Goal: Task Accomplishment & Management: Manage account settings

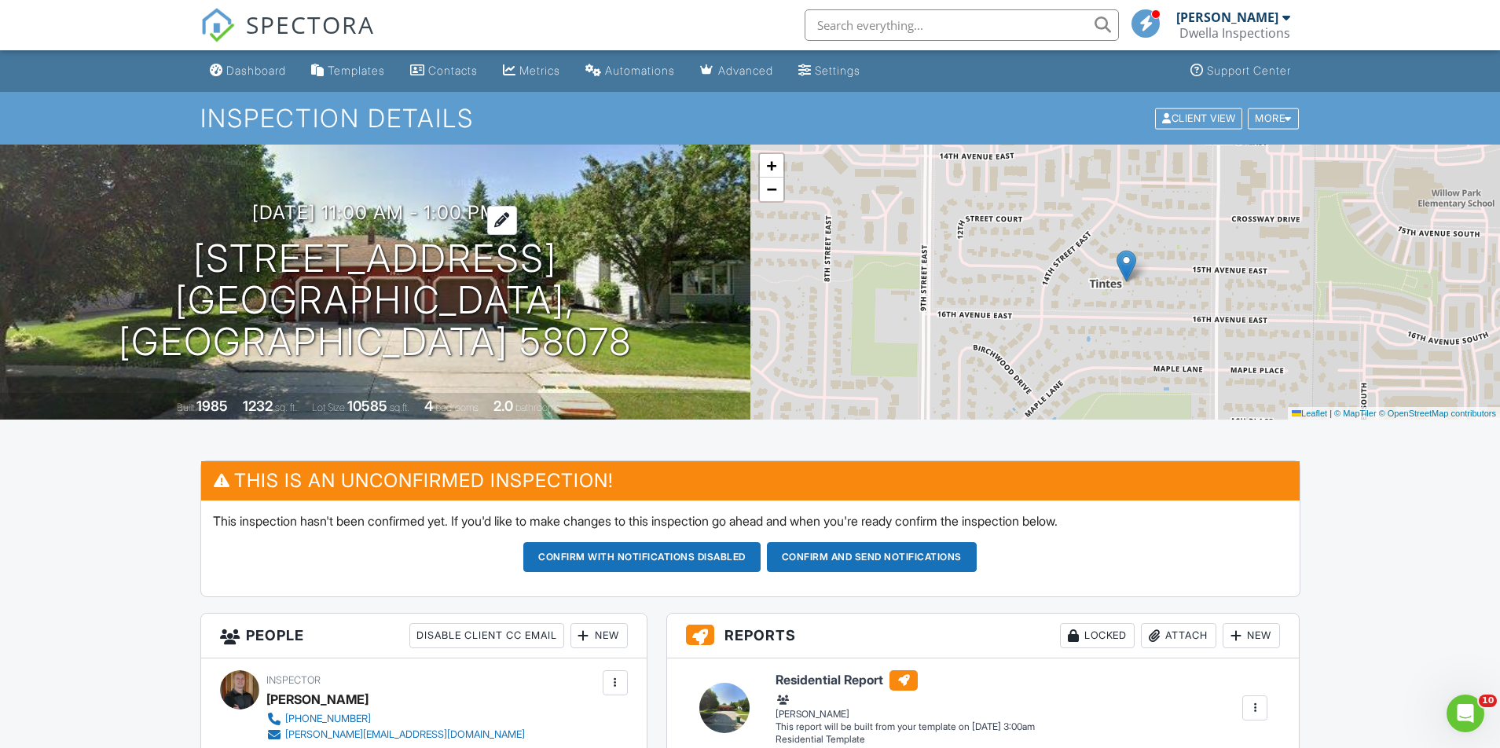
click at [445, 223] on h3 "09/04/2025 11:00 am - 1:00 pm" at bounding box center [374, 212] width 245 height 21
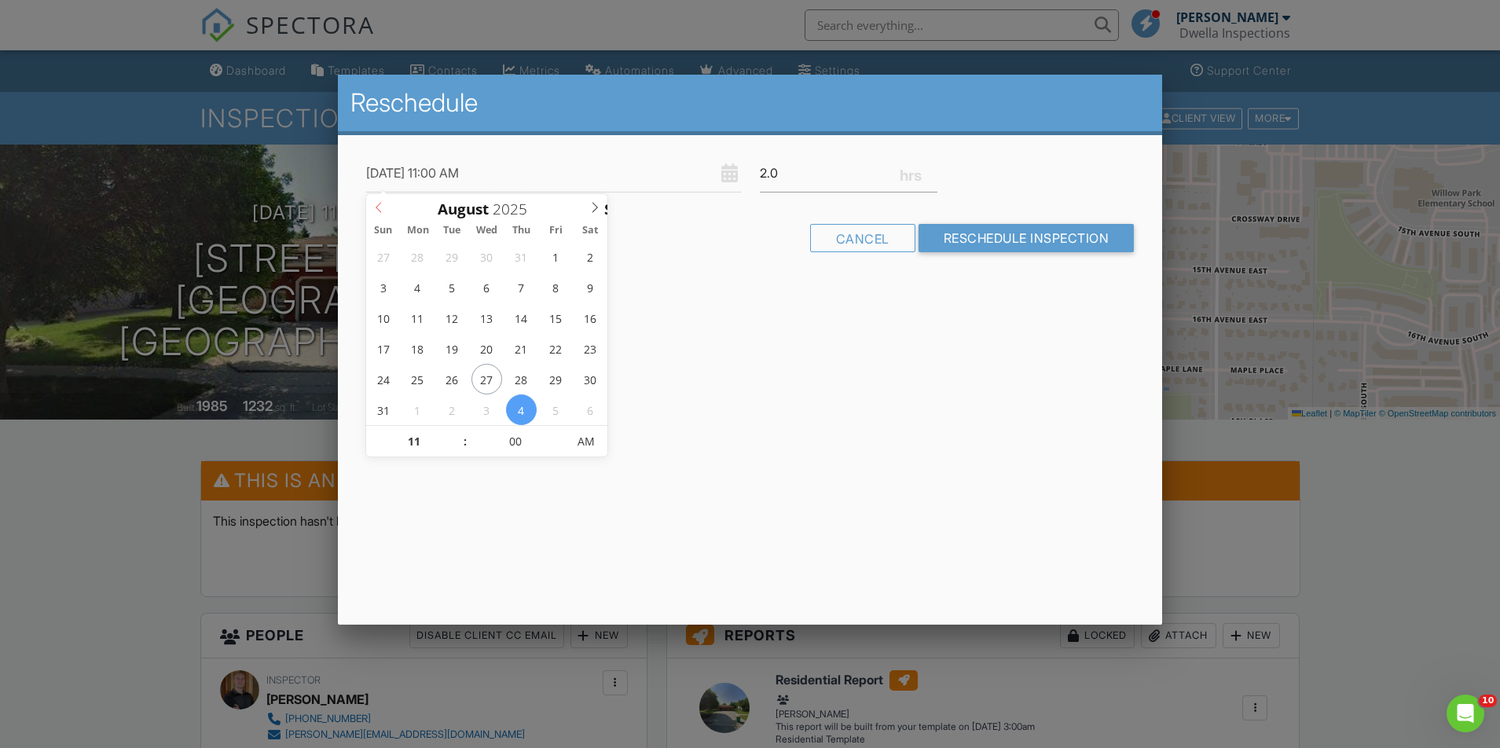
click at [377, 204] on icon at bounding box center [378, 207] width 11 height 11
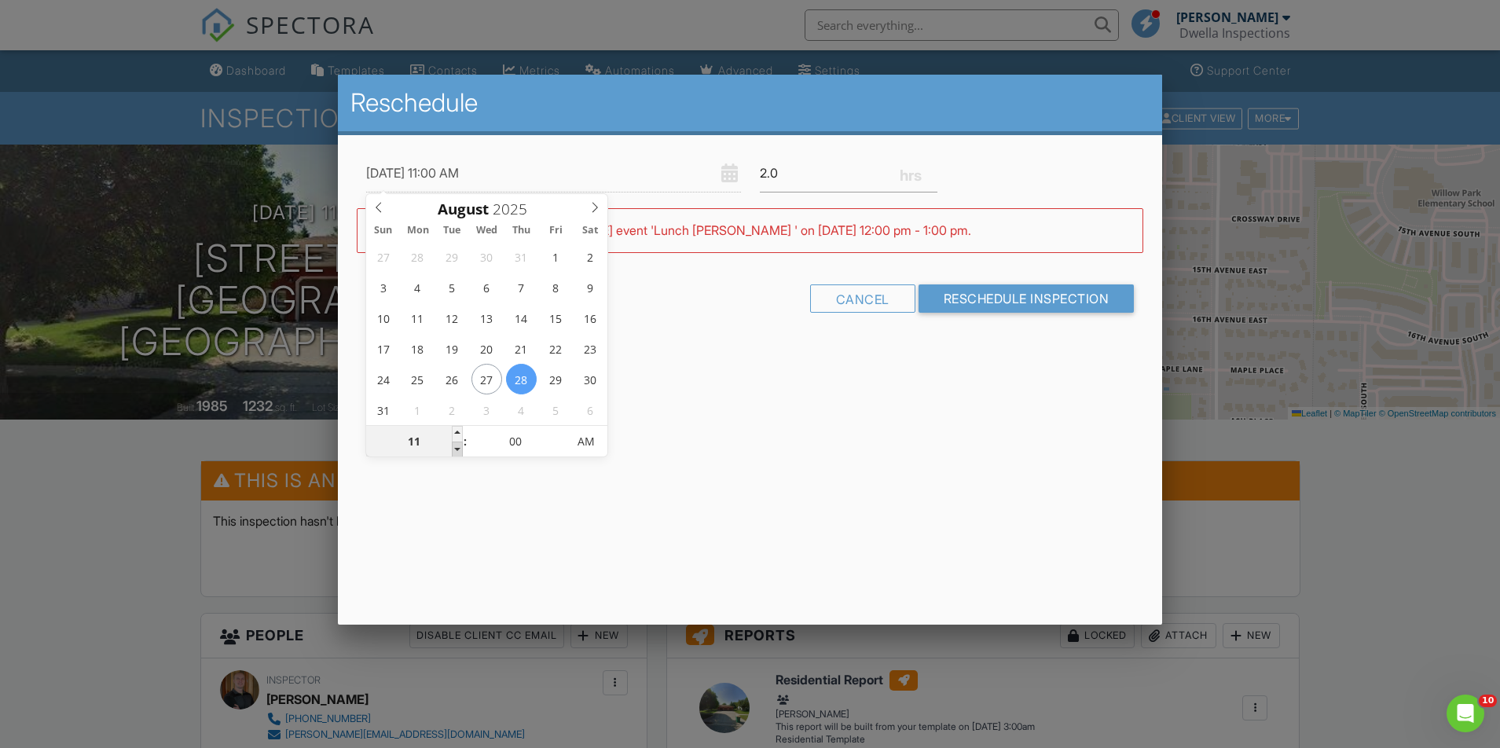
type input "08/28/2025 10:00 AM"
type input "10"
click at [458, 451] on span at bounding box center [457, 449] width 11 height 16
type input "08/28/2025 9:00 AM"
type input "09"
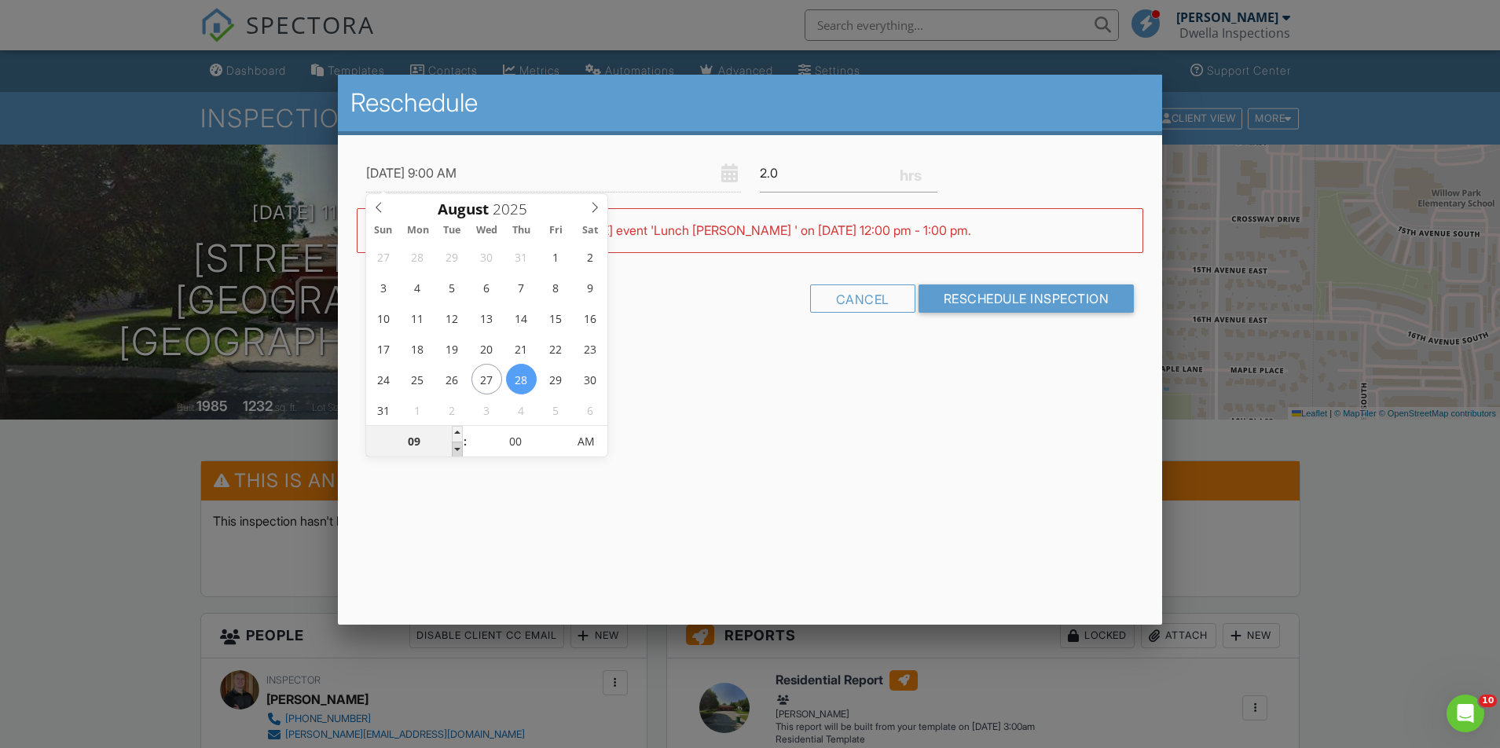
click at [458, 451] on span at bounding box center [457, 449] width 11 height 16
click at [934, 407] on div "Reschedule 08/28/2025 9:00 AM 2.0 Warning: this date/time is in the past. WARNI…" at bounding box center [750, 350] width 825 height 550
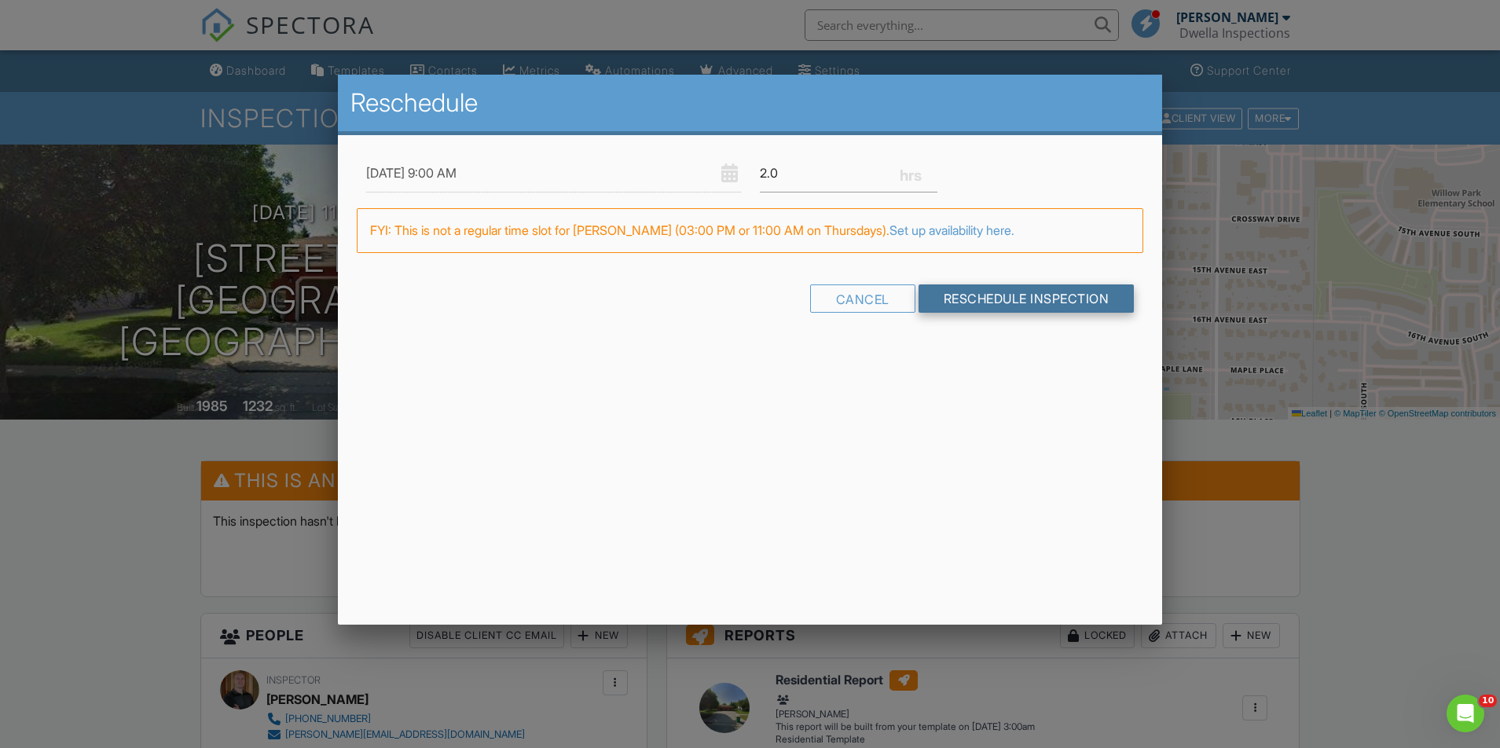
click at [987, 290] on input "Reschedule Inspection" at bounding box center [1026, 298] width 216 height 28
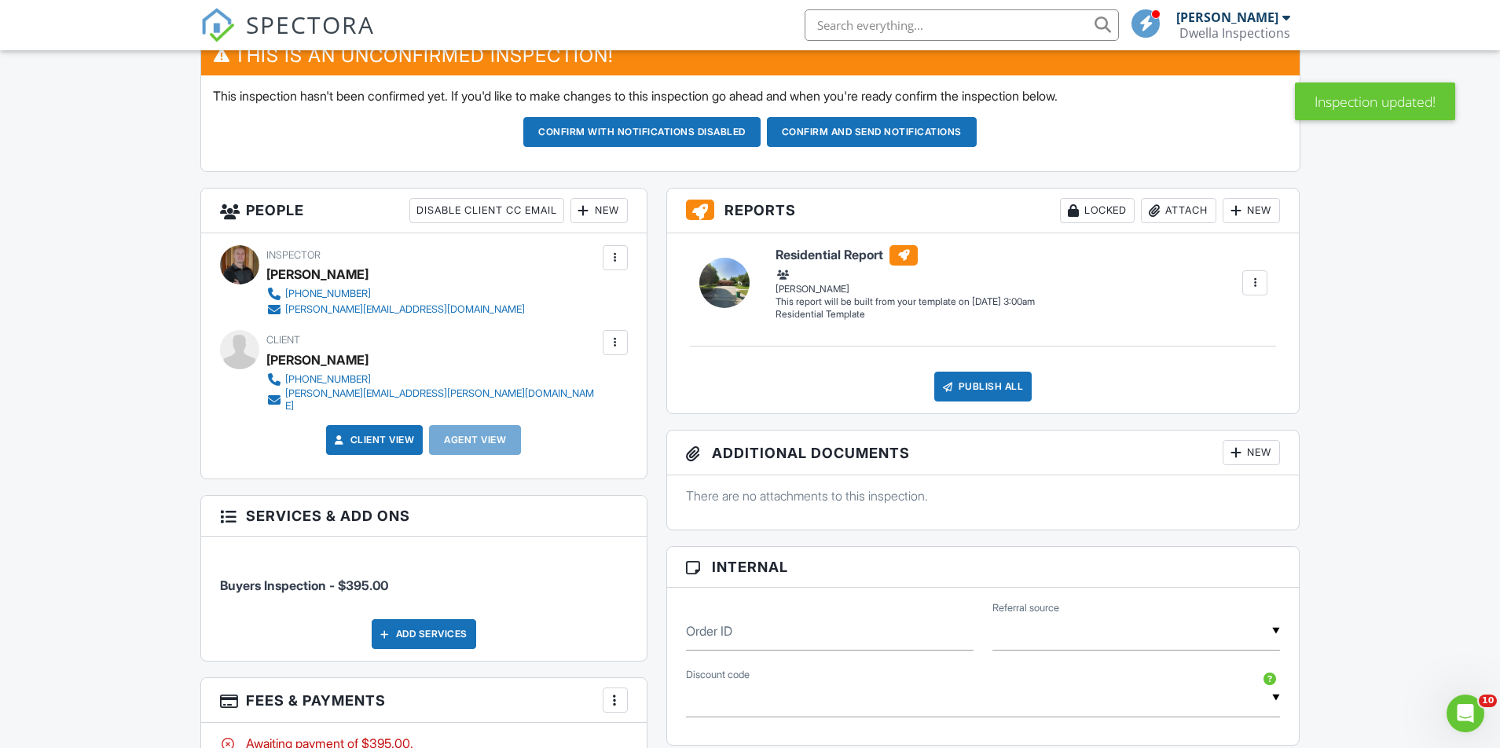
scroll to position [426, 0]
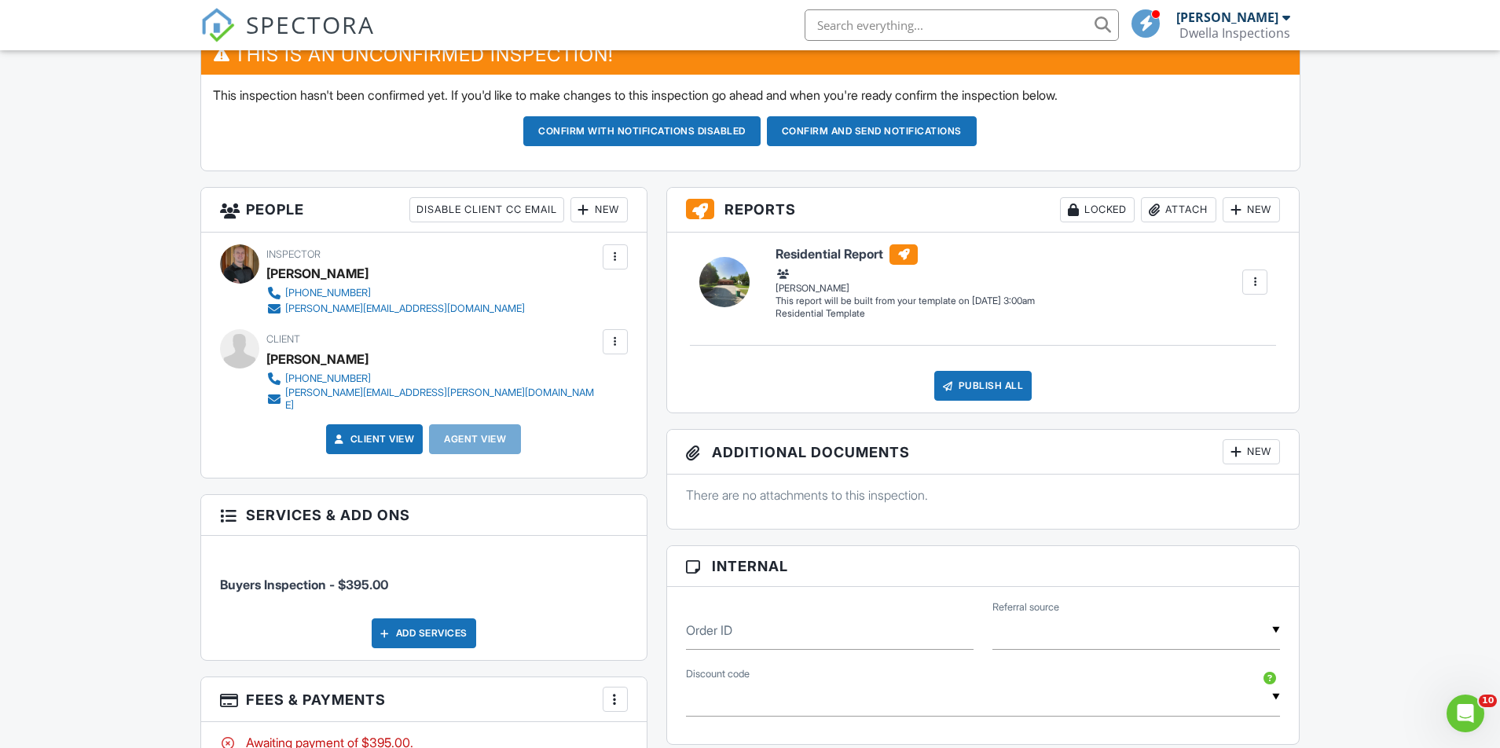
click at [616, 206] on div "New" at bounding box center [598, 209] width 57 height 25
click at [648, 295] on li "Client's Agent" at bounding box center [655, 296] width 155 height 39
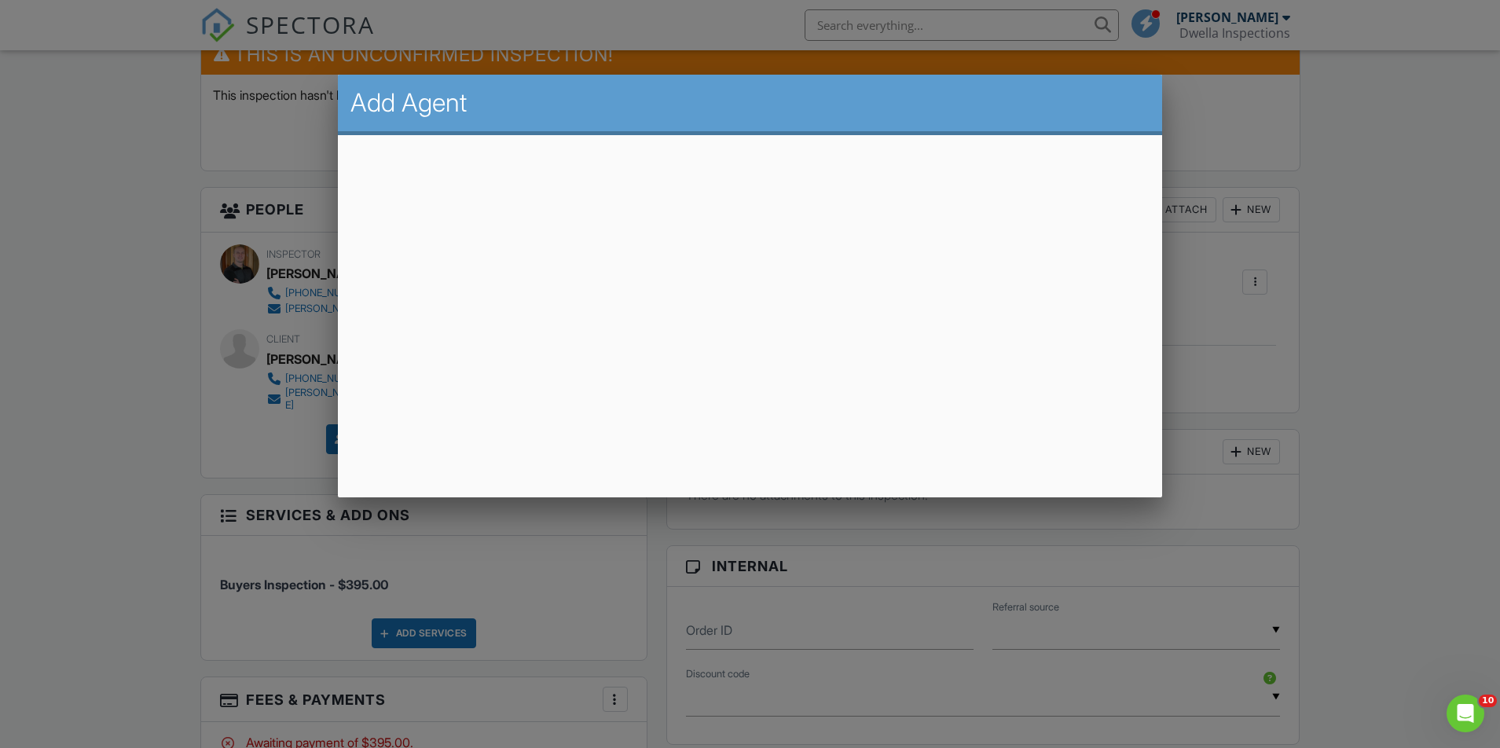
click at [868, 126] on div "Add Agent" at bounding box center [750, 105] width 825 height 60
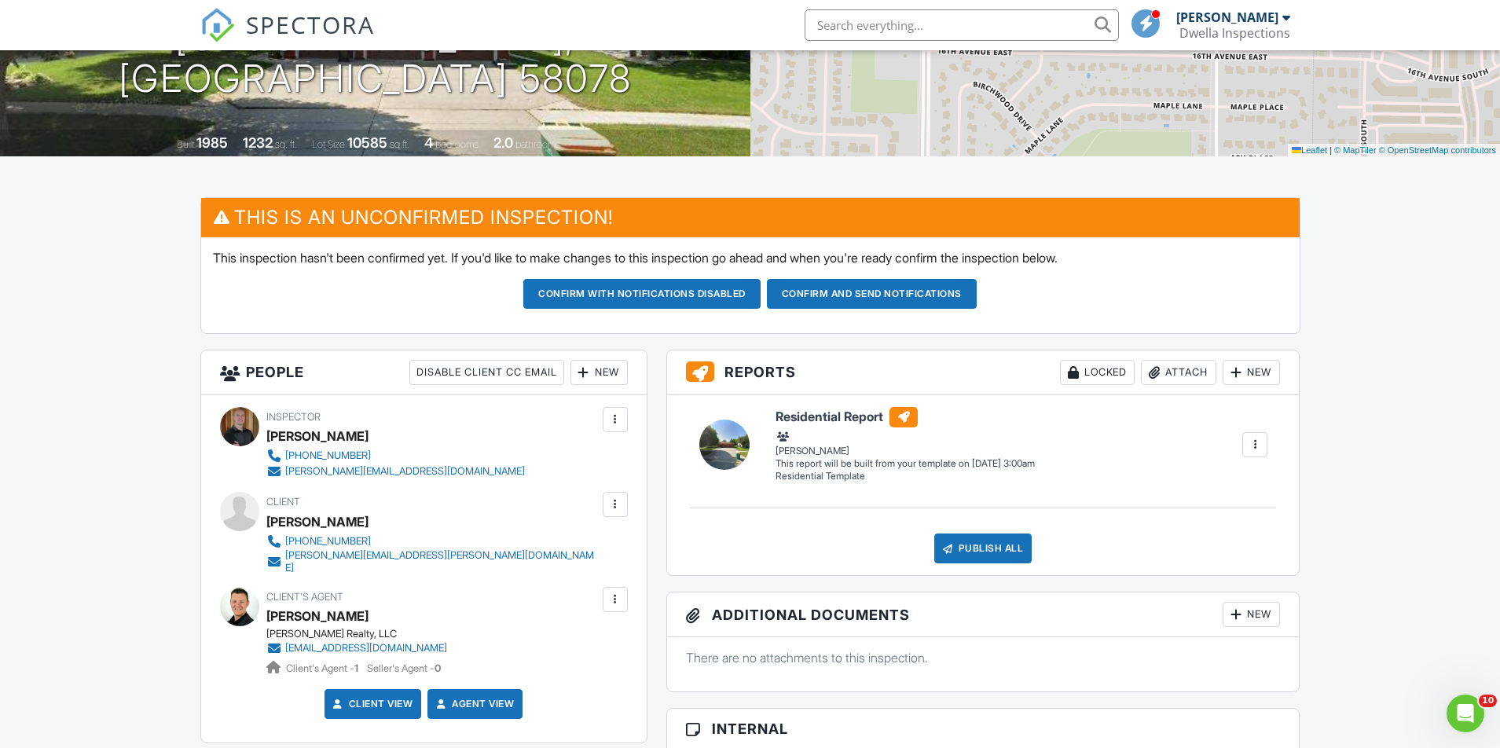
scroll to position [308, 0]
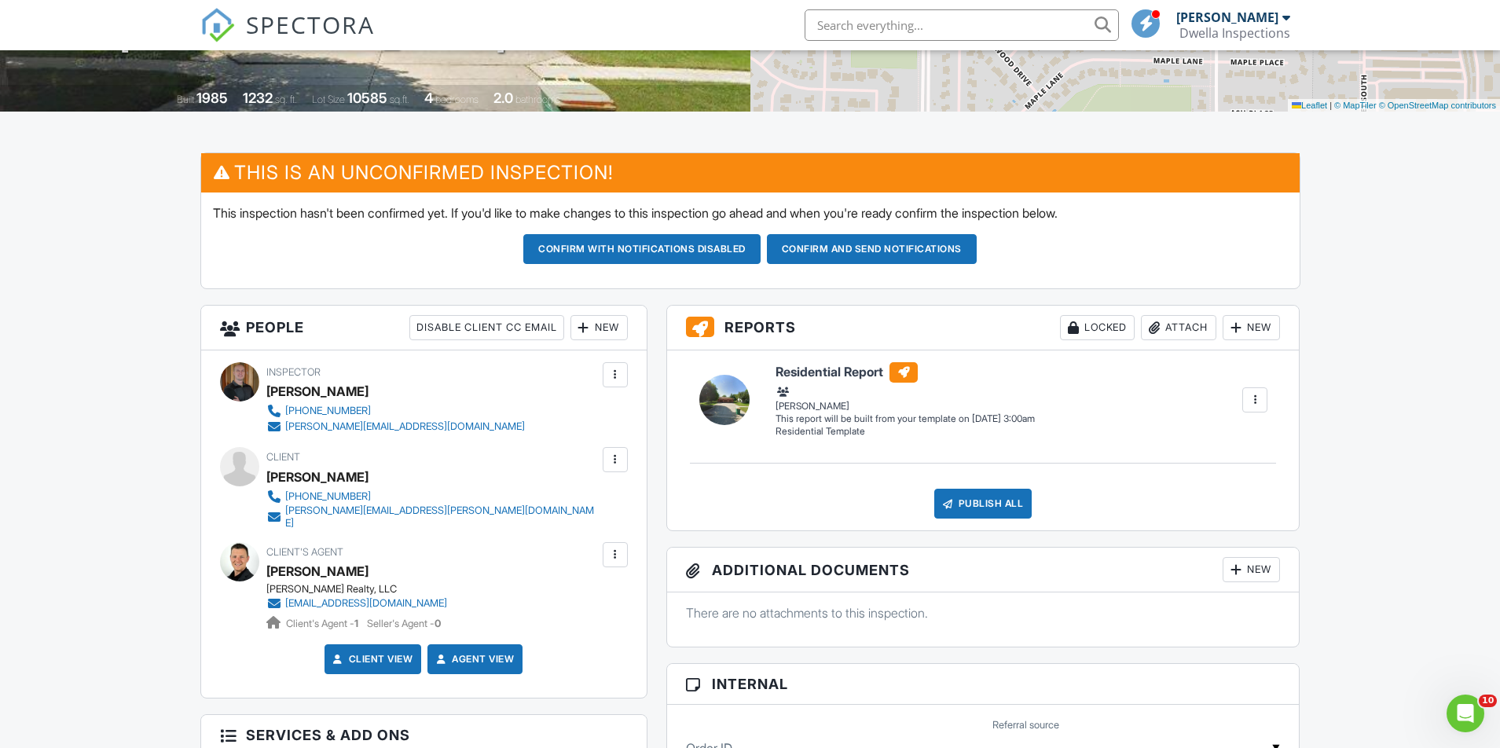
click at [610, 328] on div "New" at bounding box center [598, 327] width 57 height 25
click at [641, 416] on li "Listing Agent" at bounding box center [655, 414] width 155 height 39
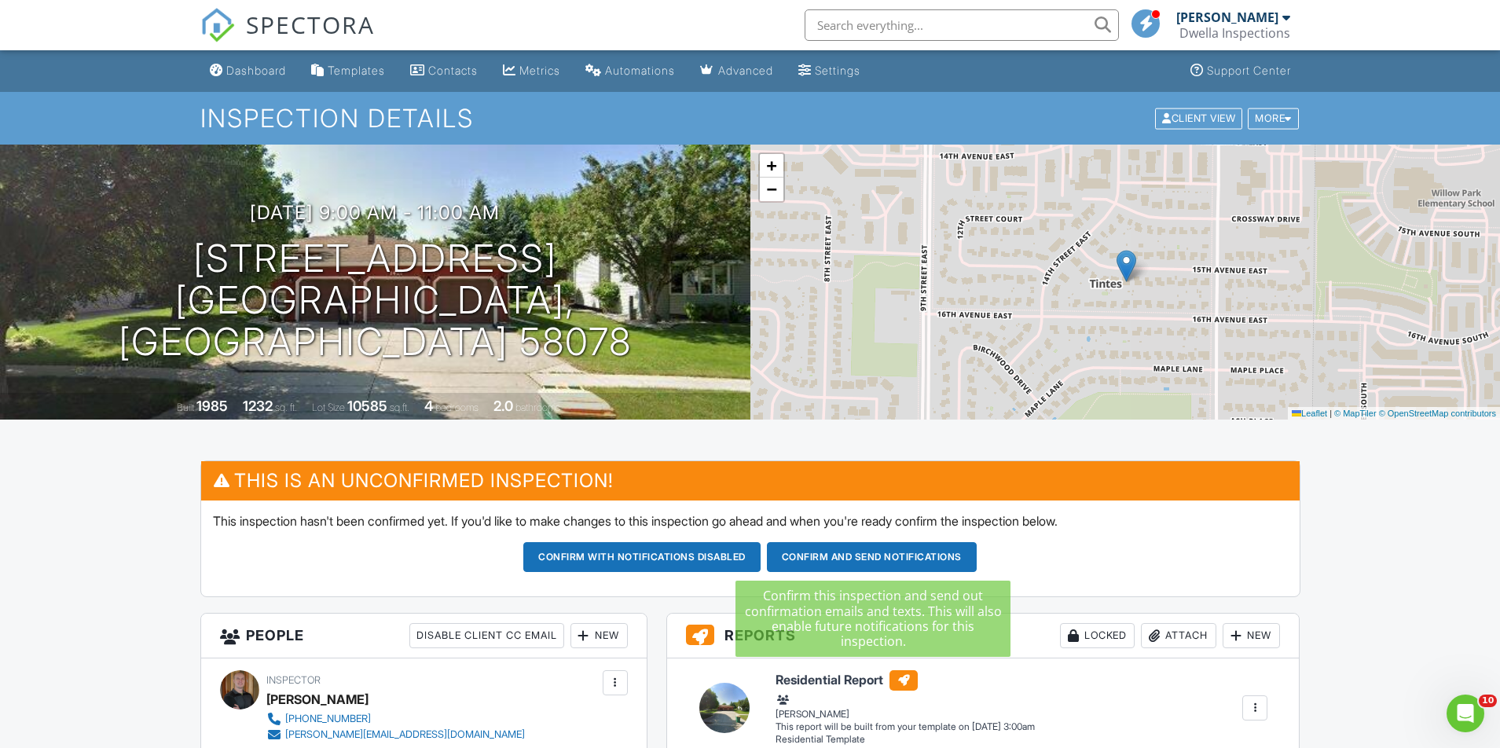
click at [760, 554] on button "Confirm and send notifications" at bounding box center [641, 557] width 237 height 30
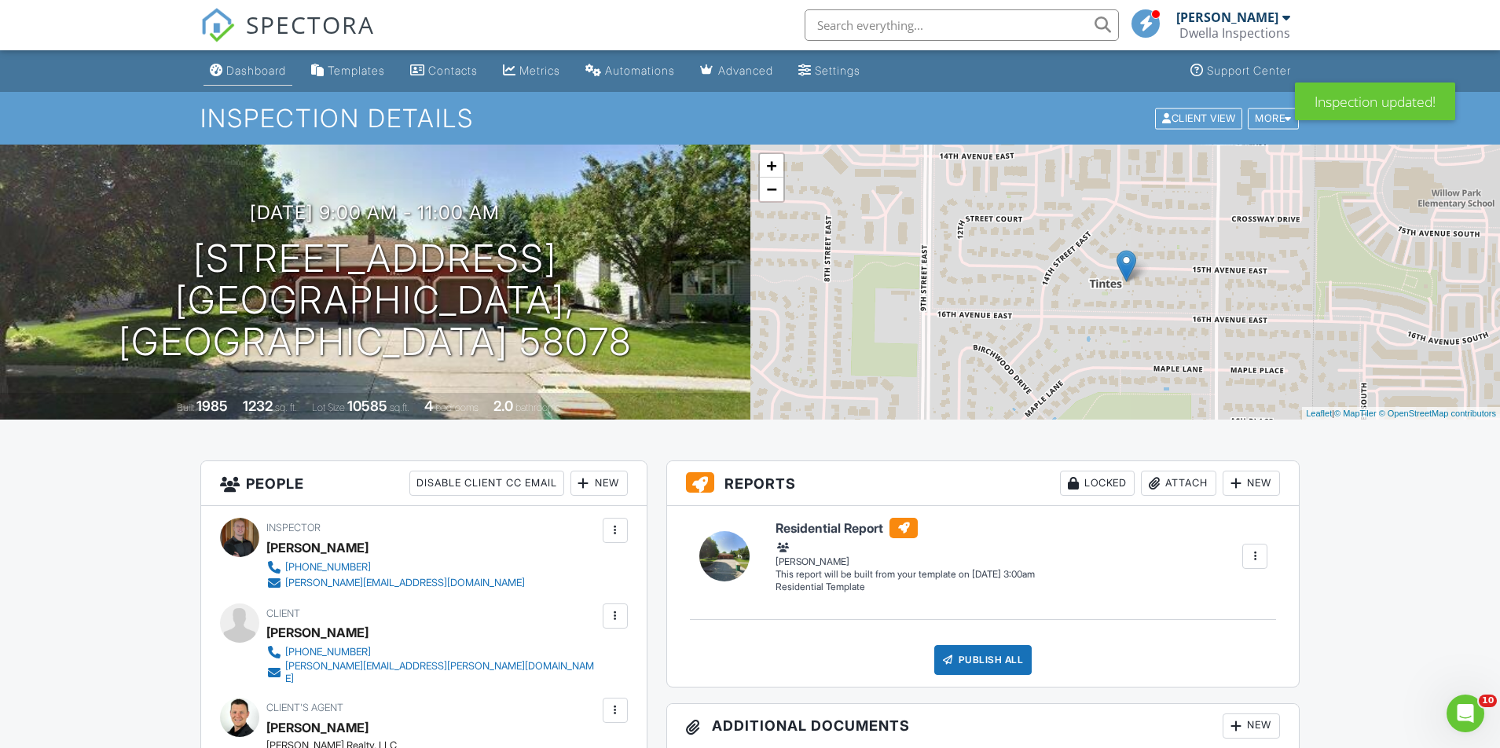
click at [257, 70] on div "Dashboard" at bounding box center [256, 70] width 60 height 13
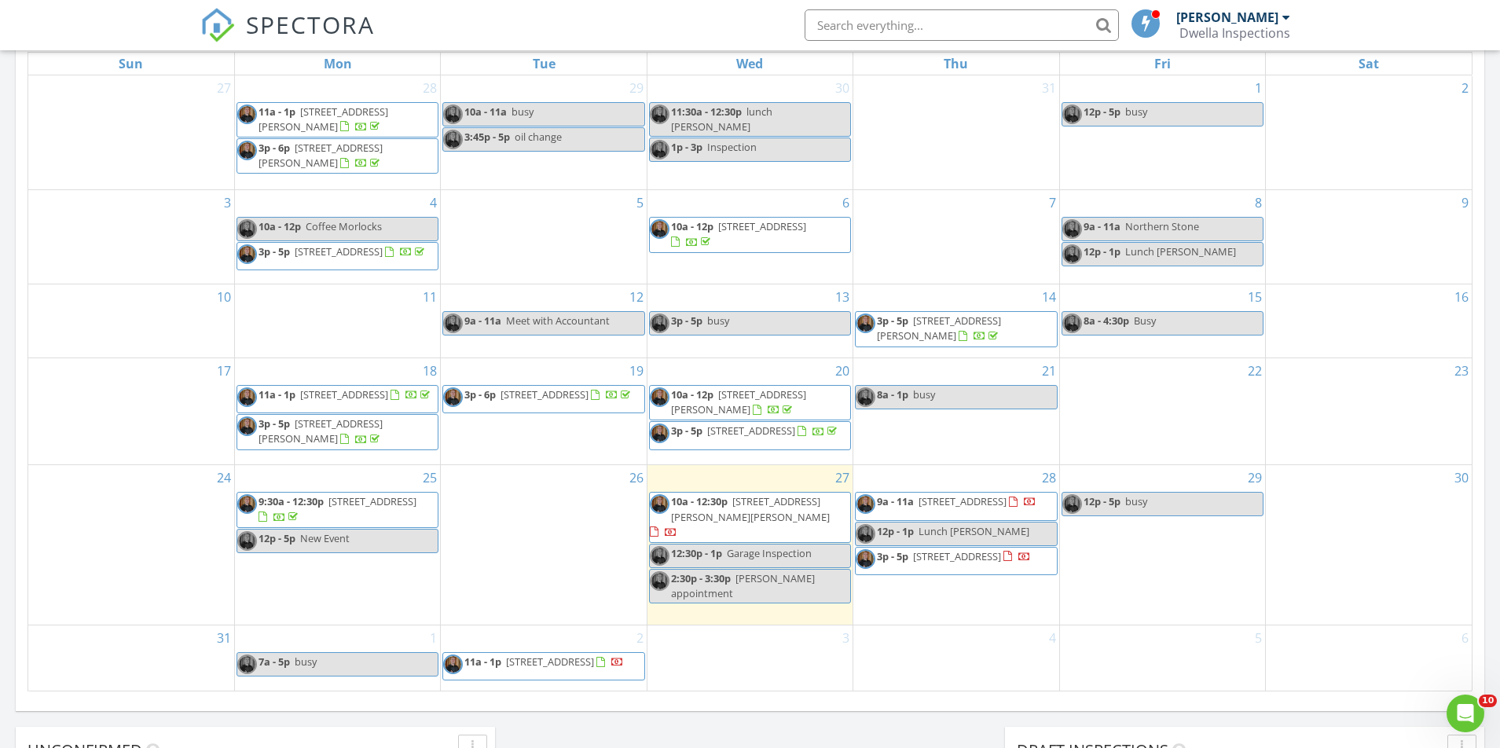
scroll to position [778, 0]
